Goal: Task Accomplishment & Management: Use online tool/utility

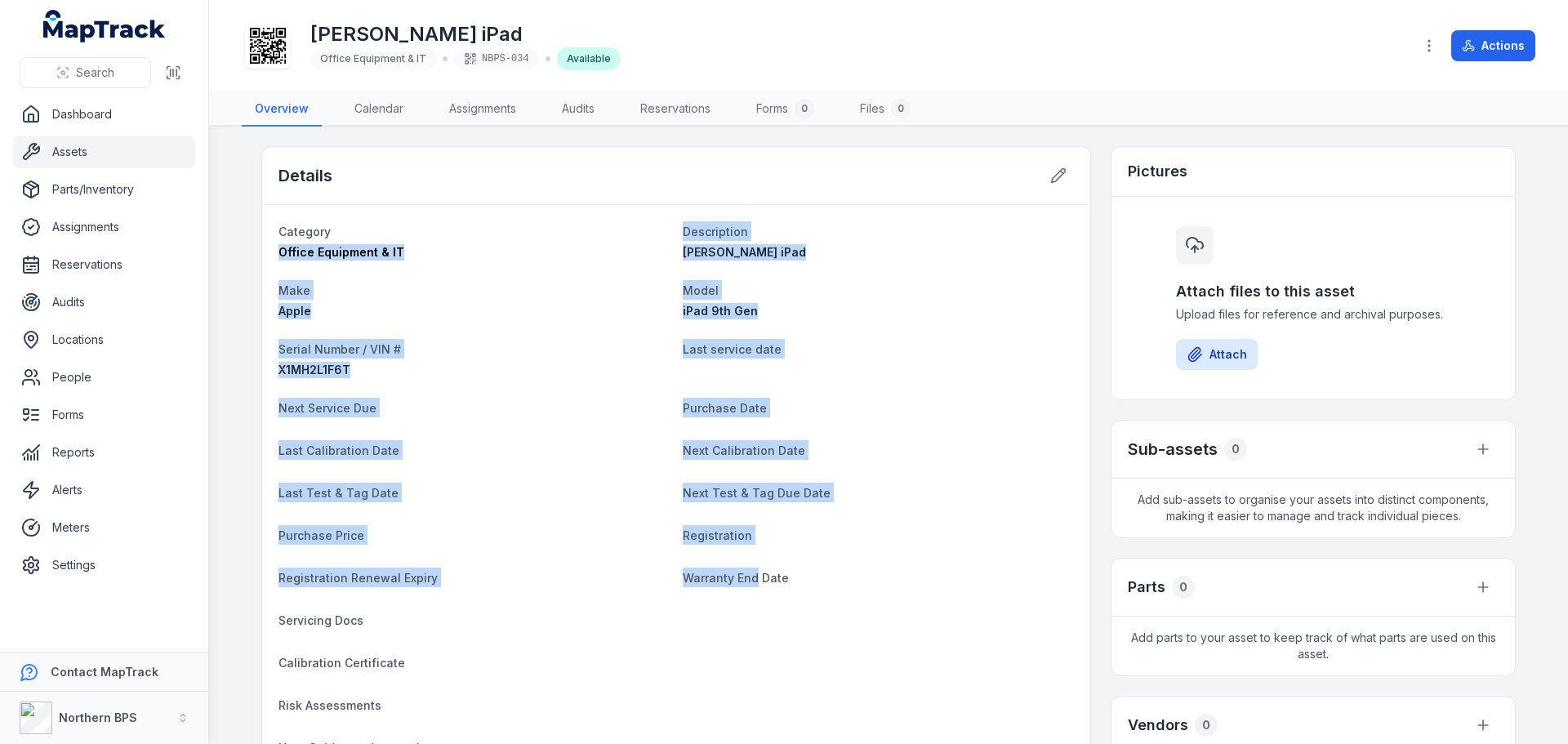
drag, startPoint x: 748, startPoint y: 580, endPoint x: 266, endPoint y: 248, distance: 585.3
click at [741, 504] on div "Next Test & Tag Due Date" at bounding box center [878, 494] width 391 height 23
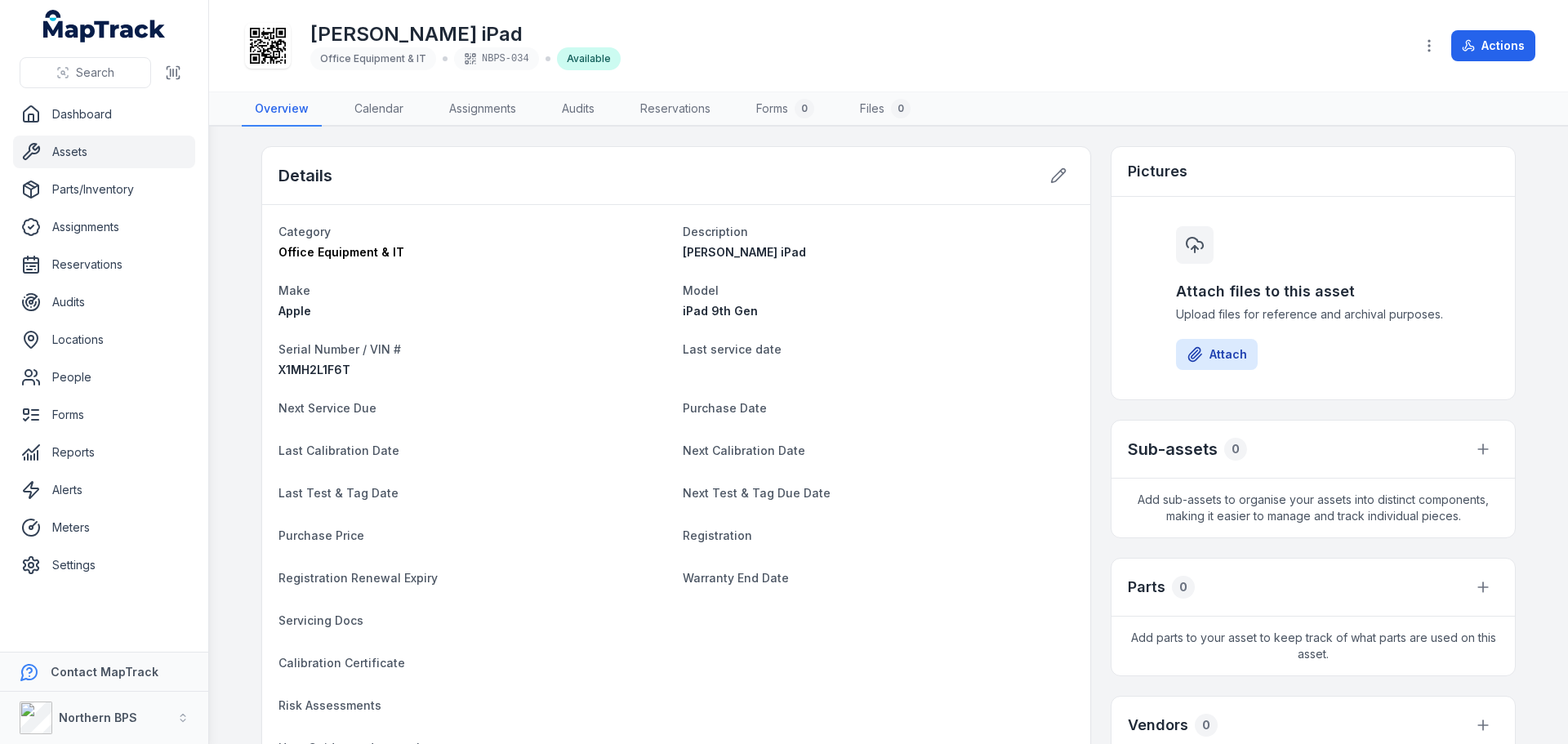
click at [900, 401] on dt "Purchase Date" at bounding box center [878, 407] width 391 height 20
click at [535, 257] on div "Office Equipment & IT" at bounding box center [474, 252] width 391 height 16
click at [106, 153] on link "Assets" at bounding box center [104, 152] width 182 height 32
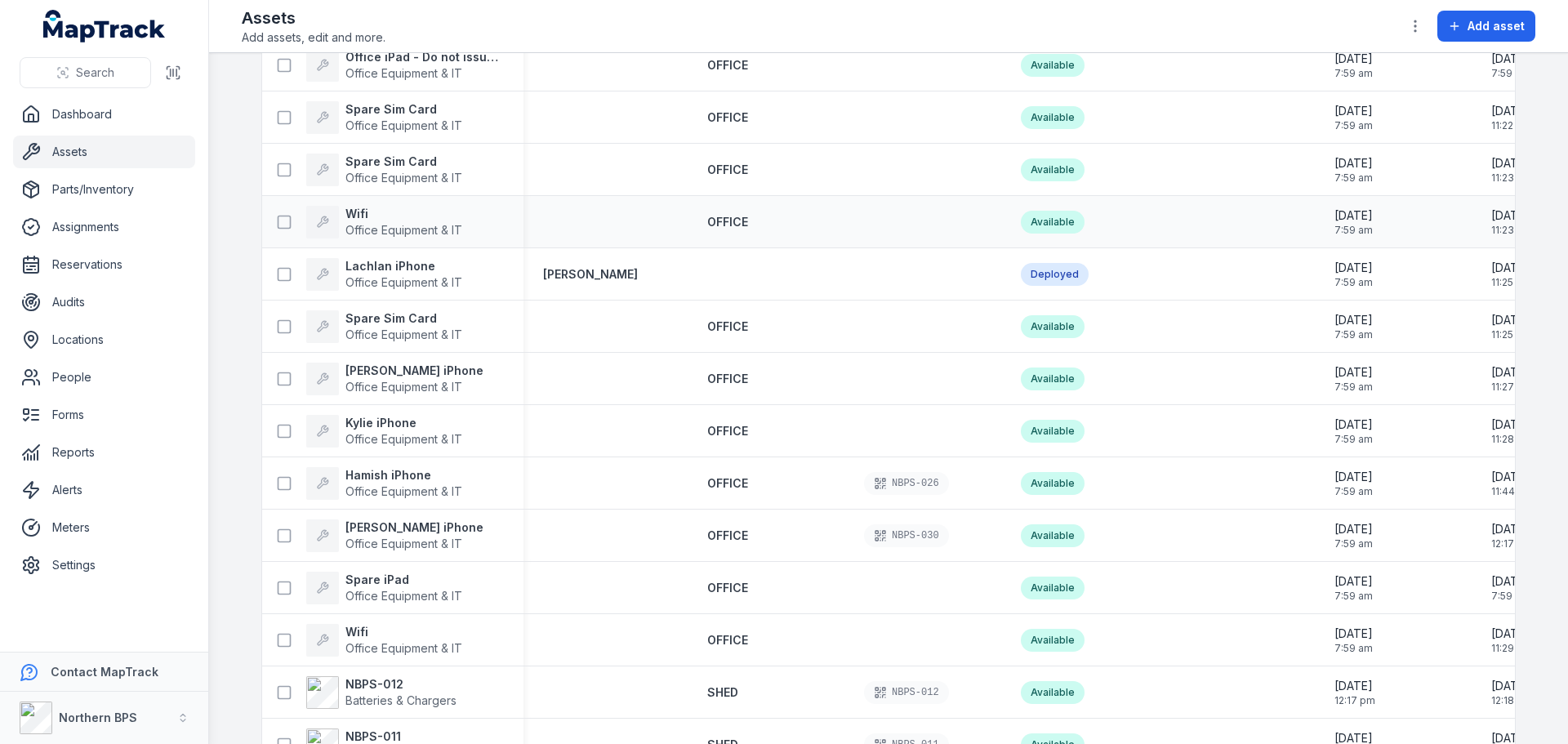
scroll to position [1961, 0]
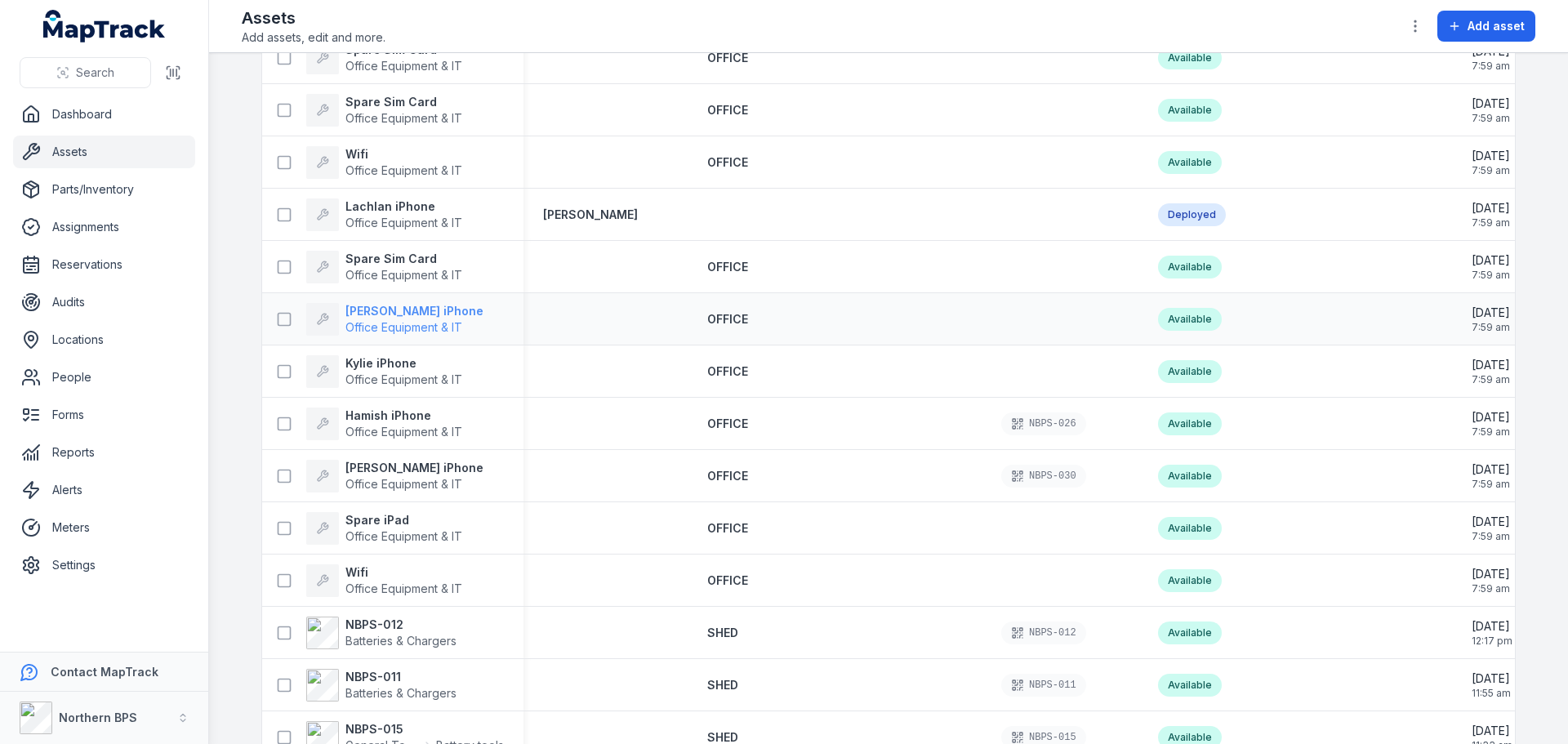
click at [395, 313] on strong "[PERSON_NAME] iPhone" at bounding box center [414, 311] width 138 height 16
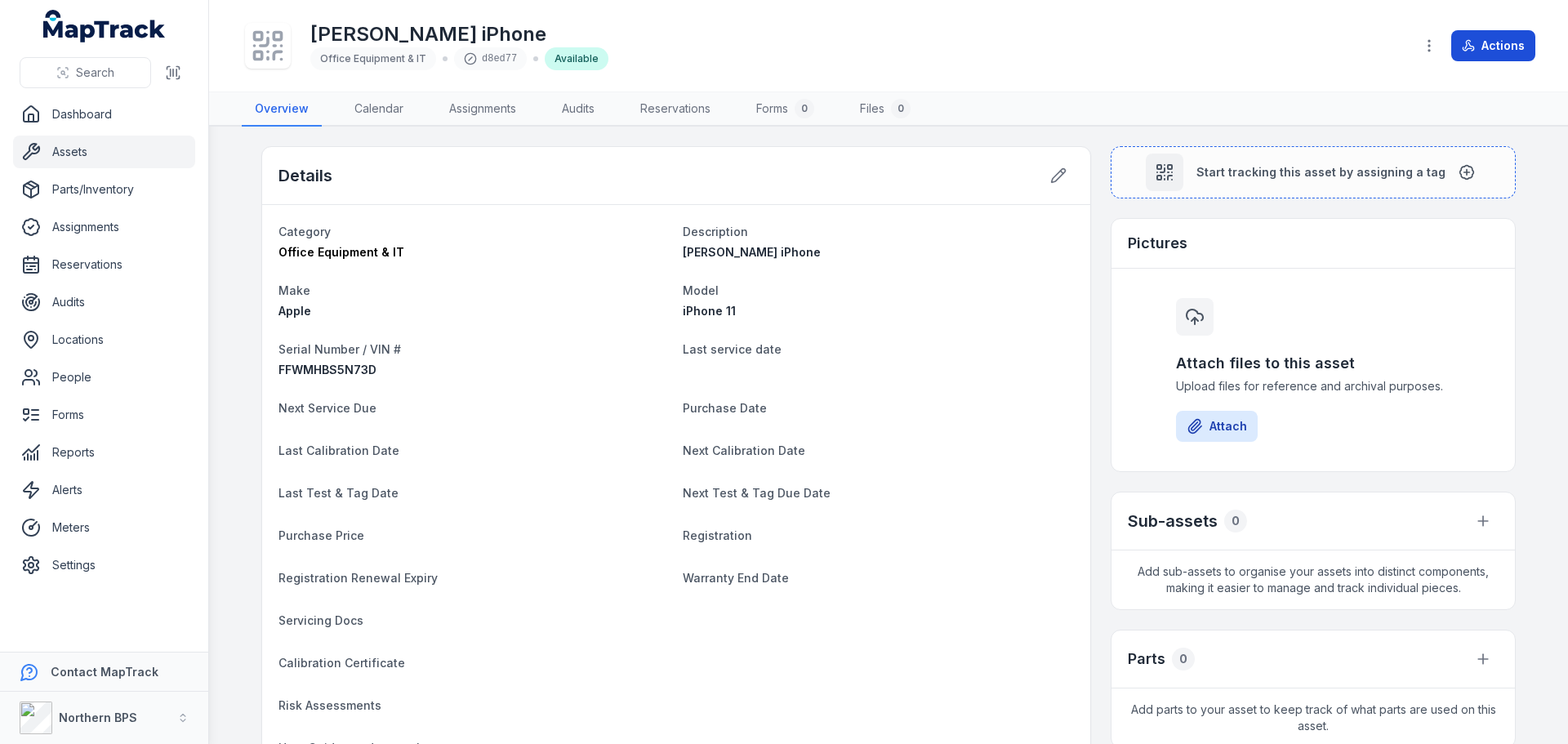
click at [1524, 48] on button "Actions" at bounding box center [1493, 45] width 84 height 31
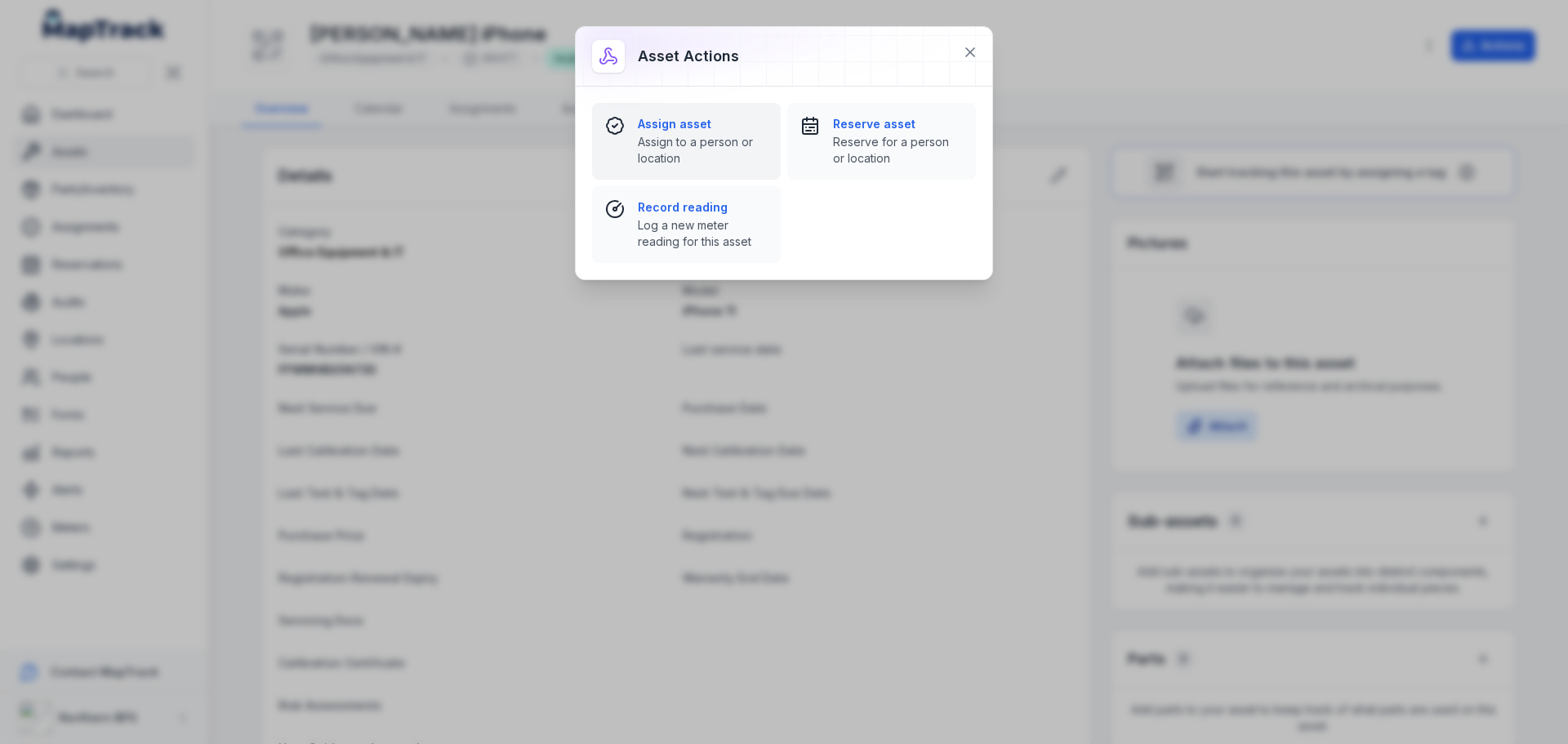
click at [669, 132] on div "Assign asset Assign to a person or location" at bounding box center [703, 141] width 130 height 50
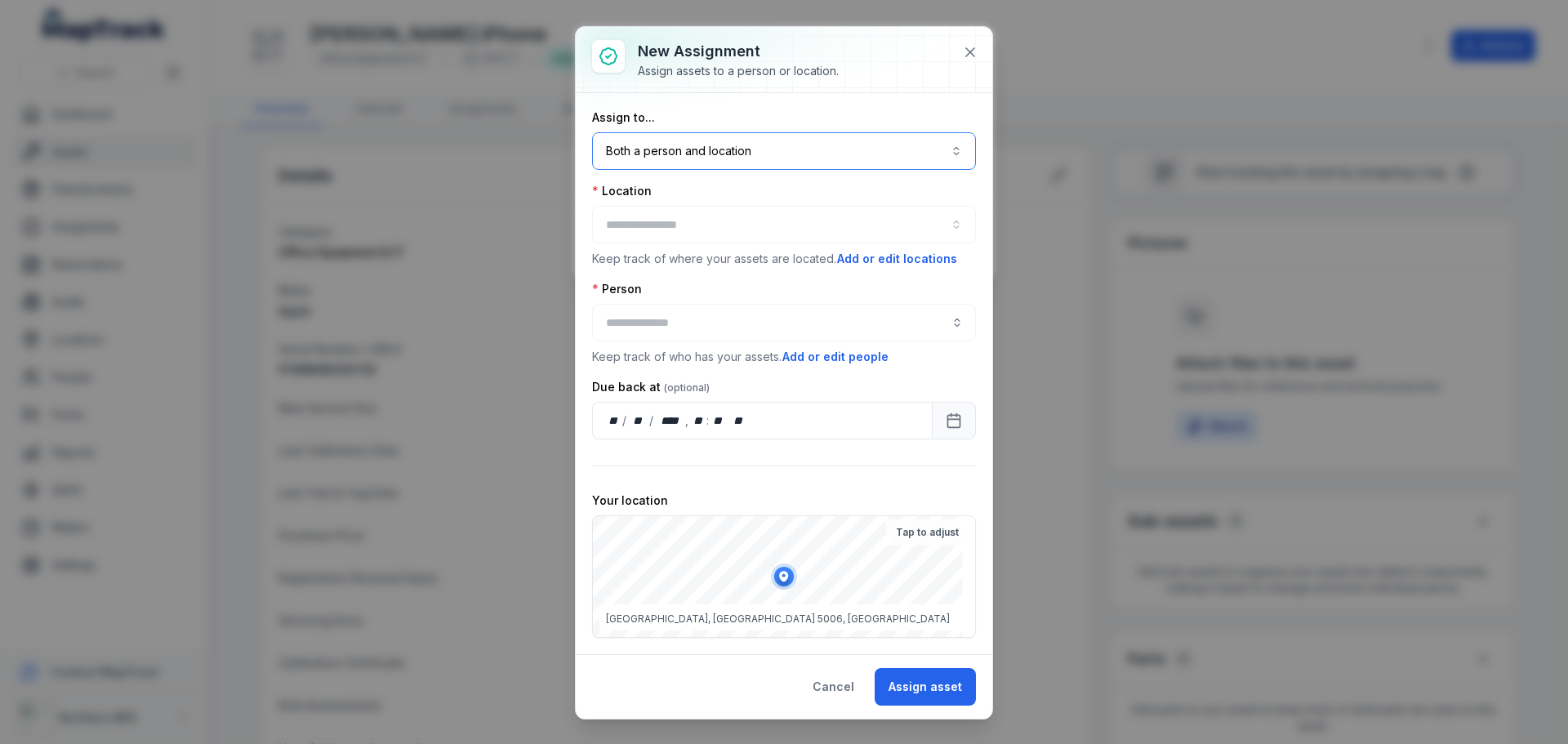
click at [675, 155] on button "Both a person and location ****" at bounding box center [784, 151] width 384 height 37
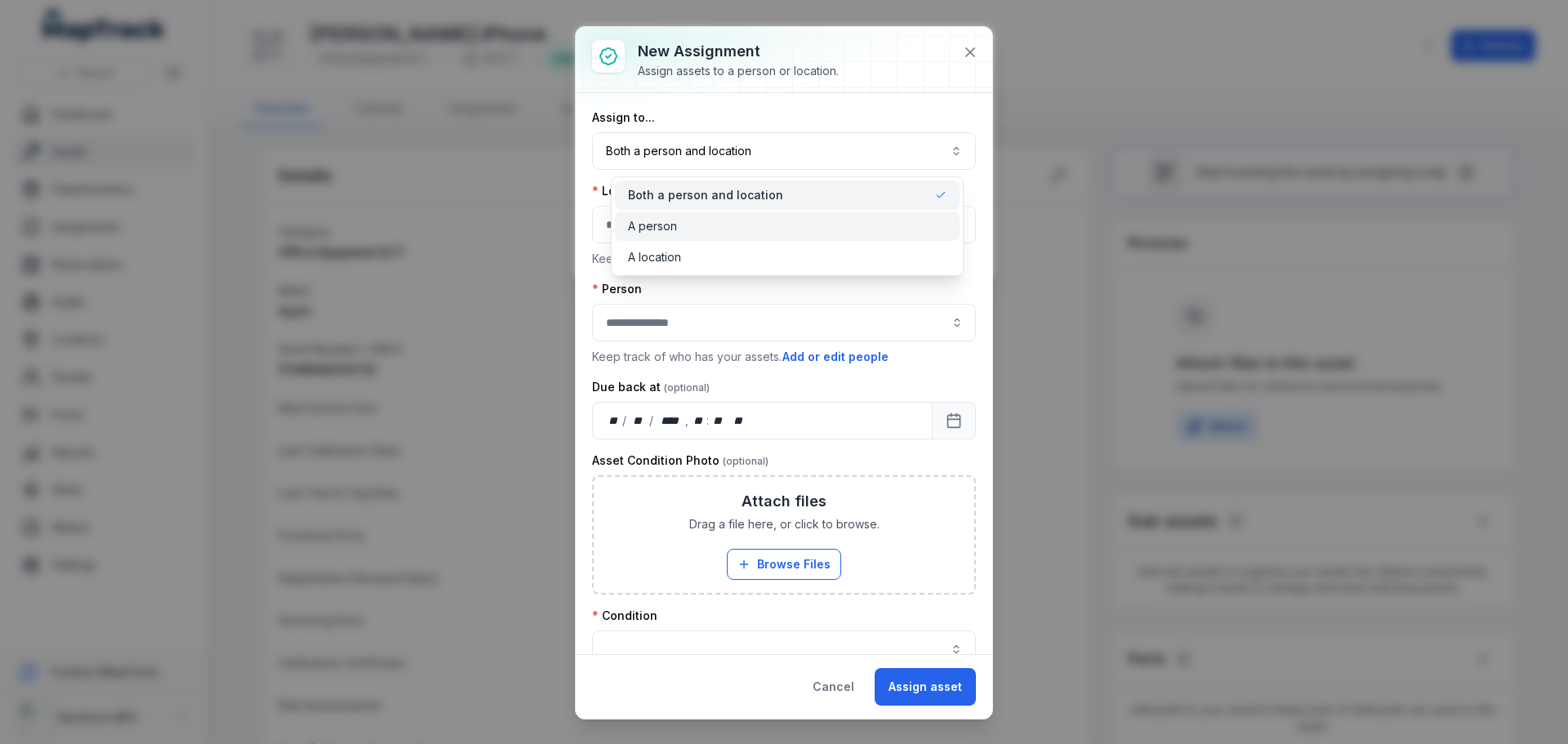
click at [669, 227] on span "A person" at bounding box center [653, 226] width 49 height 16
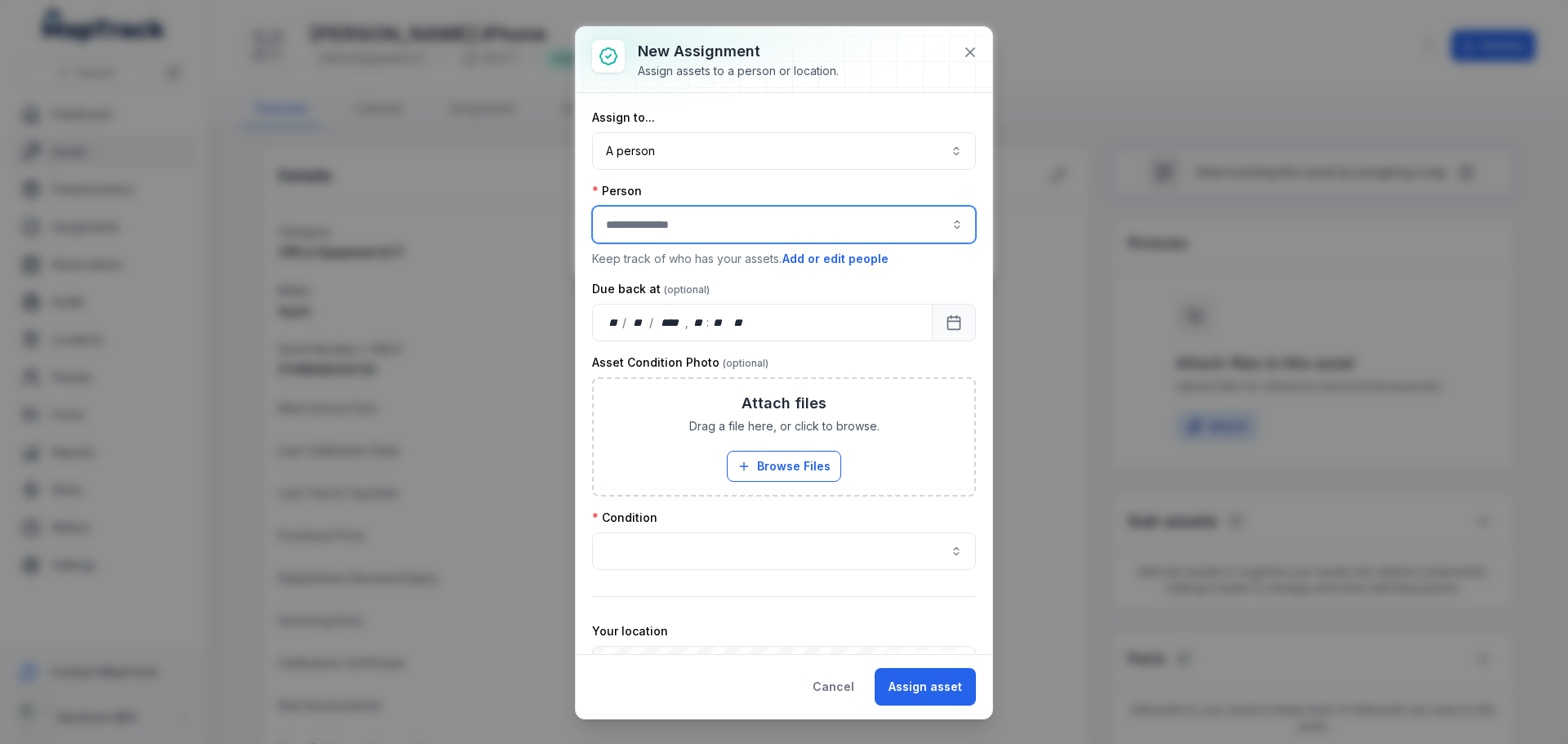
click at [694, 225] on input "assignment-add:person-label" at bounding box center [784, 225] width 384 height 37
click at [675, 272] on span "[PERSON_NAME]" at bounding box center [654, 268] width 91 height 16
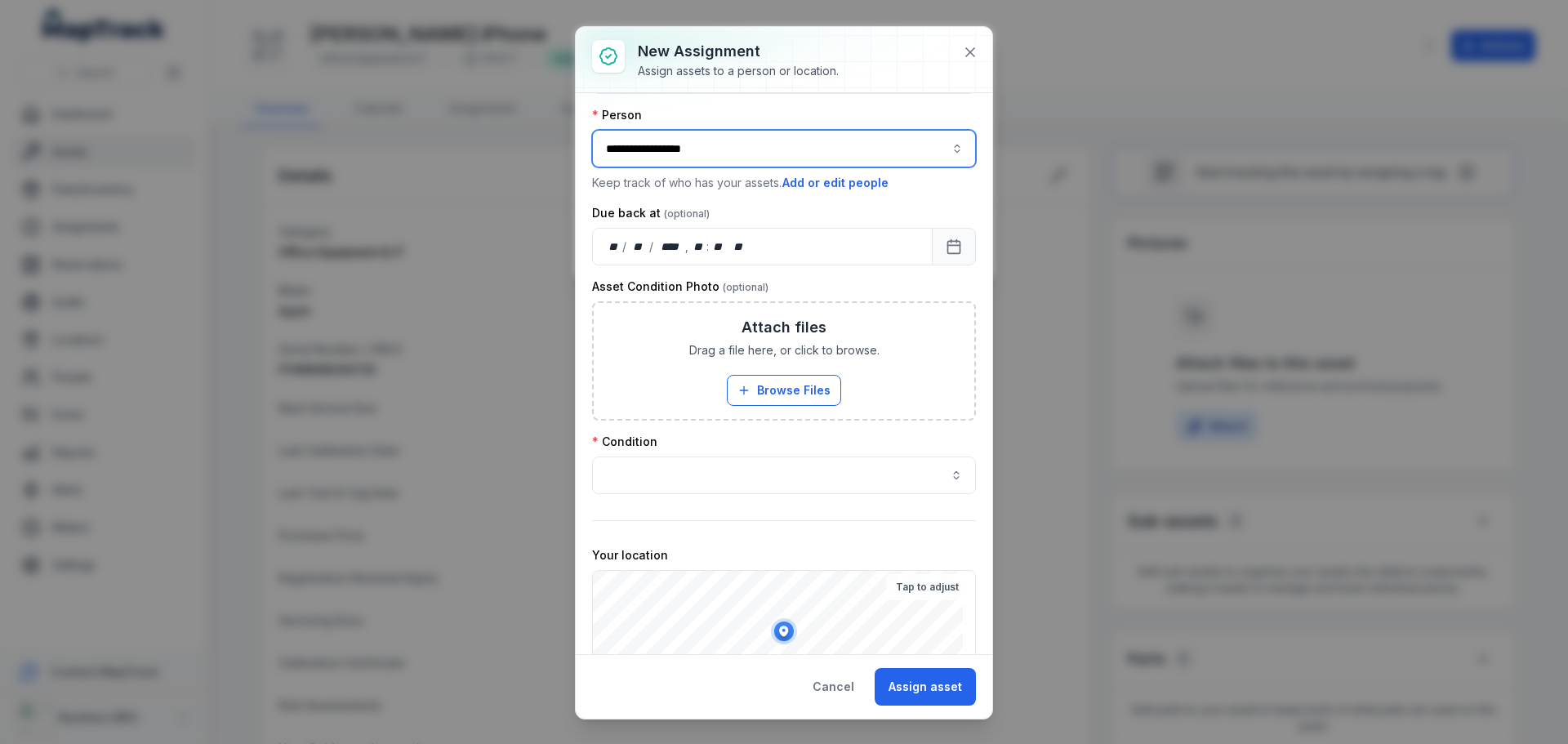
scroll to position [164, 0]
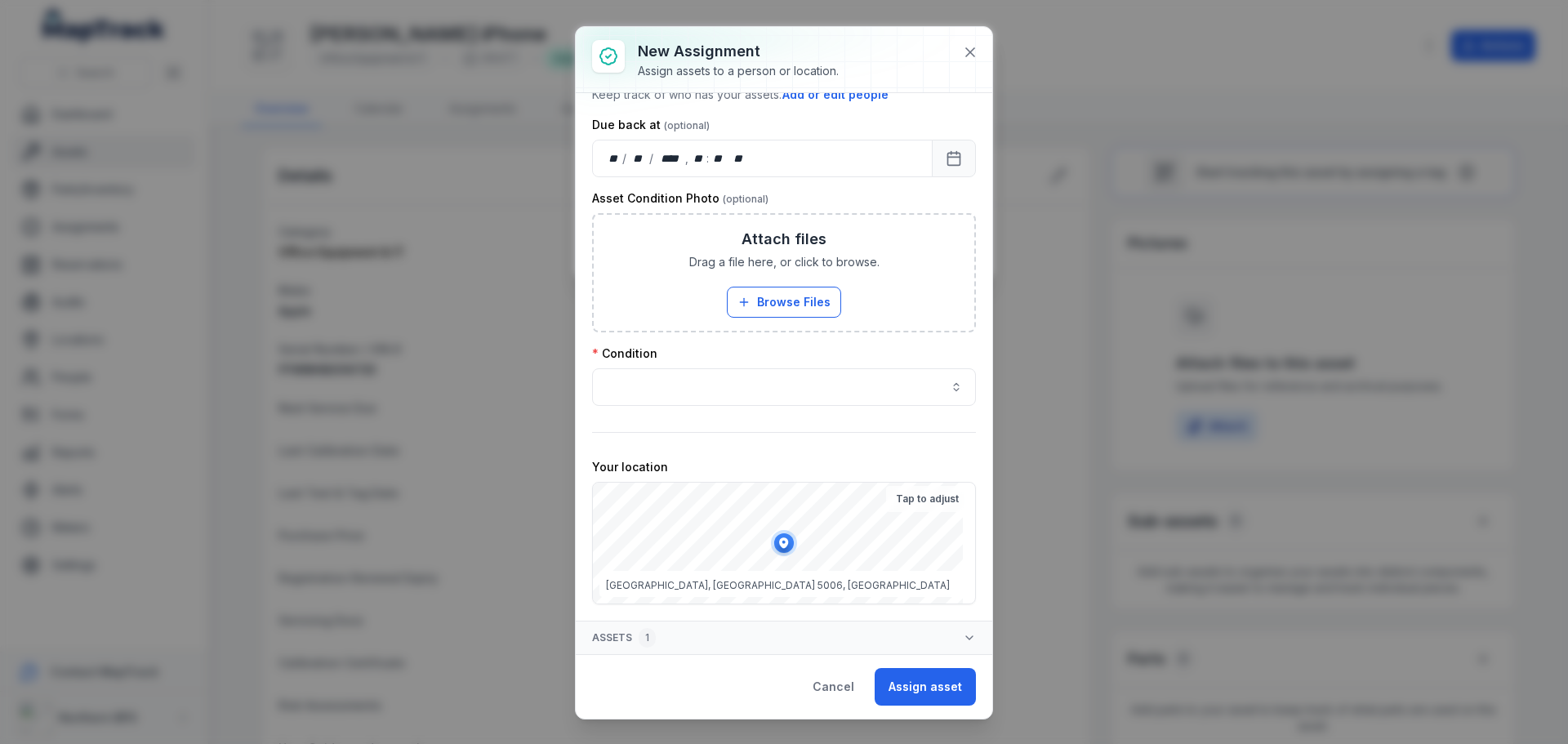
type input "**********"
click at [678, 382] on button "button" at bounding box center [784, 387] width 384 height 37
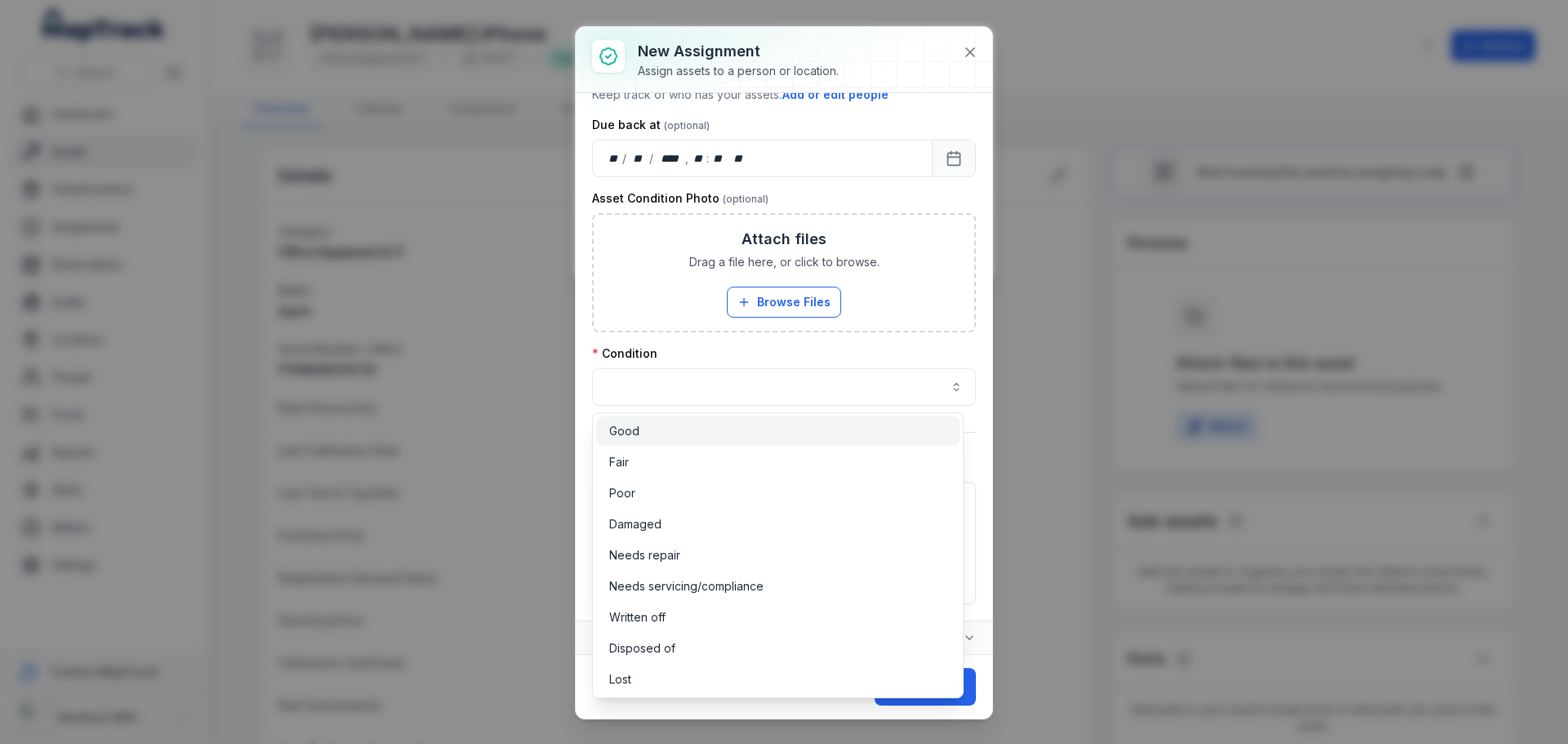
click at [657, 439] on div "Good" at bounding box center [778, 431] width 337 height 16
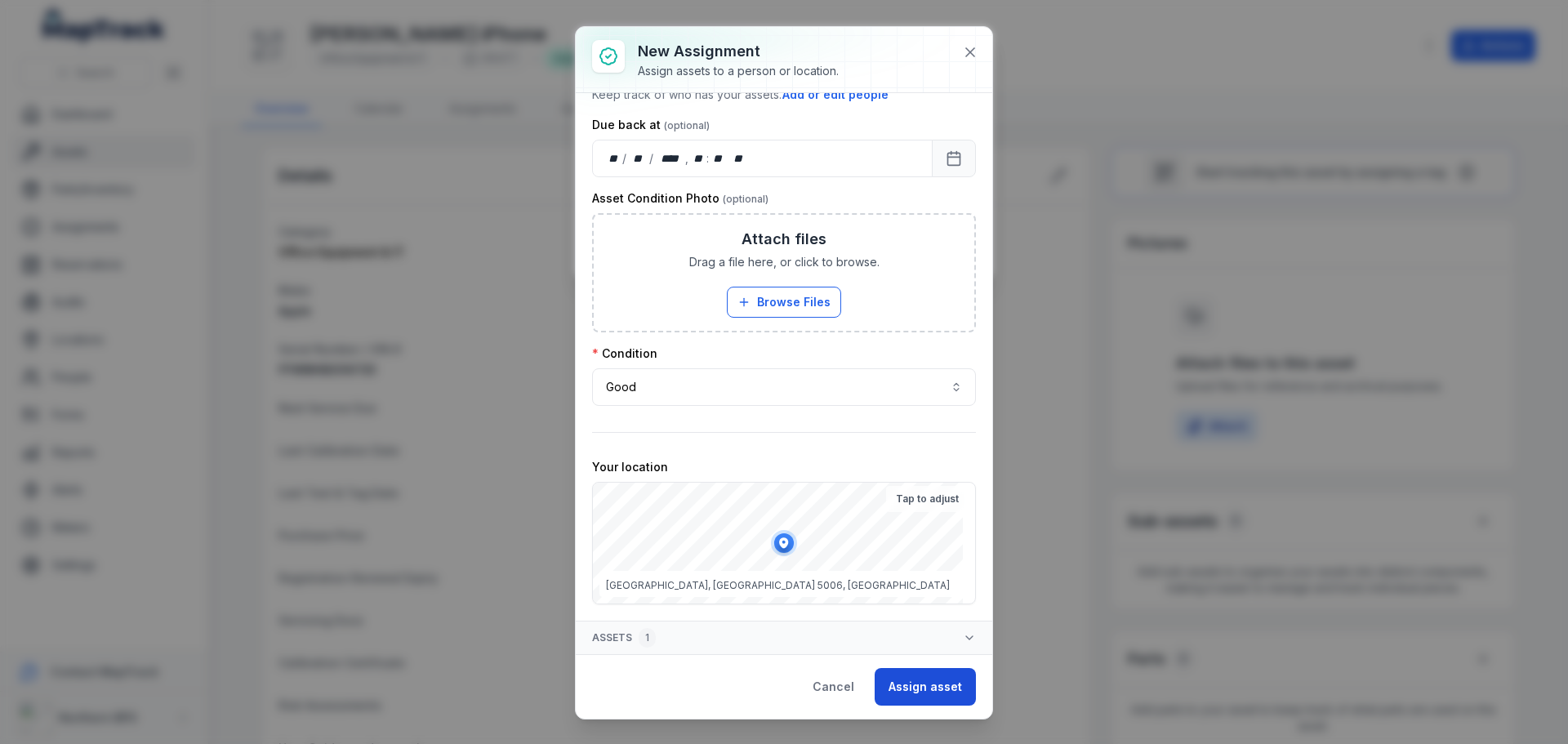
click at [920, 677] on button "Assign asset" at bounding box center [925, 687] width 101 height 37
